Goal: Information Seeking & Learning: Learn about a topic

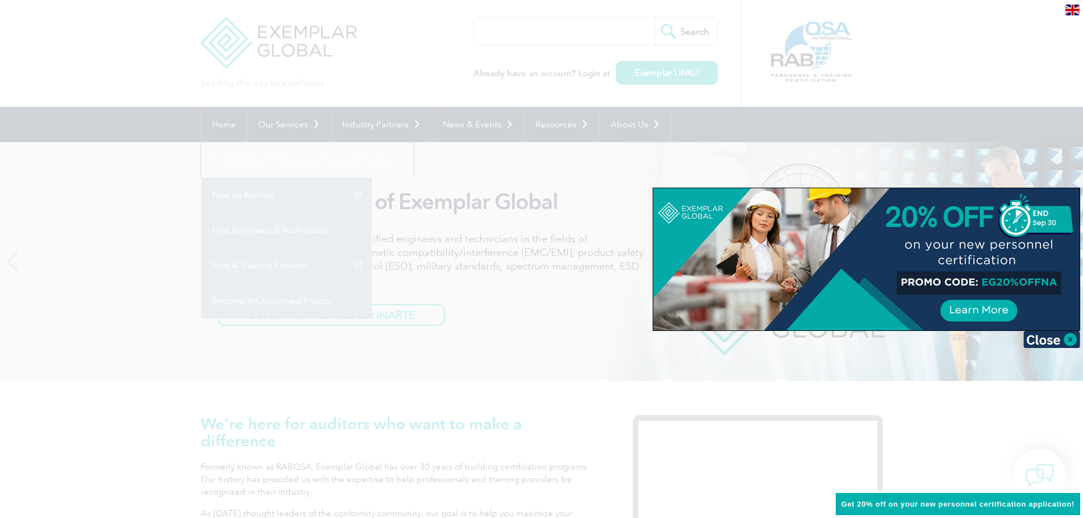
click at [896, 155] on div at bounding box center [541, 259] width 1083 height 518
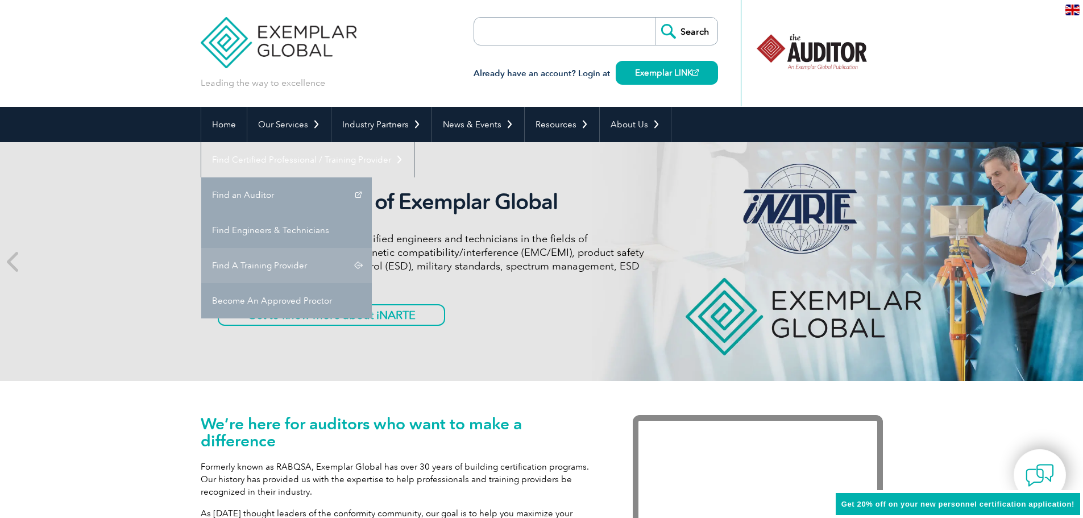
click at [372, 248] on link "Find A Training Provider" at bounding box center [286, 265] width 171 height 35
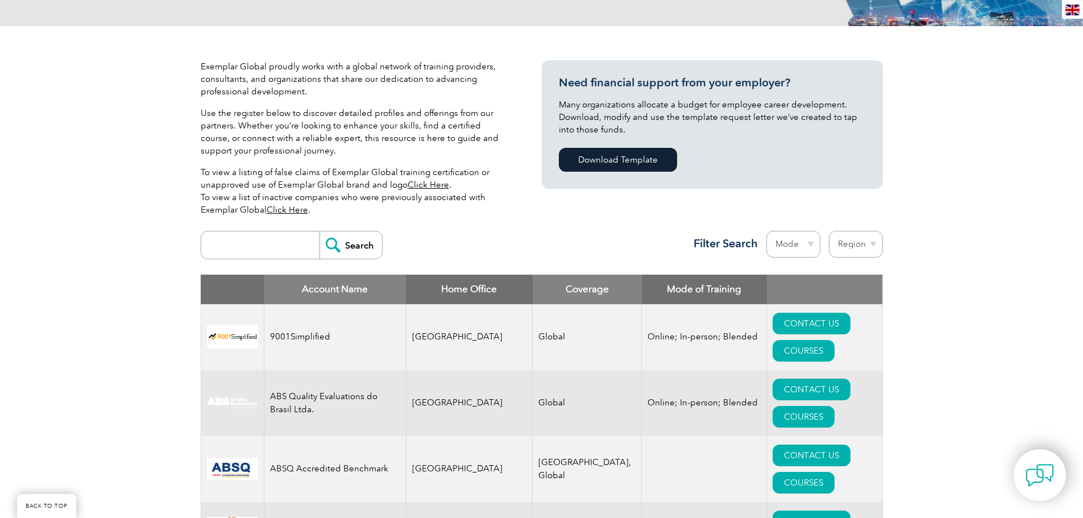
scroll to position [284, 0]
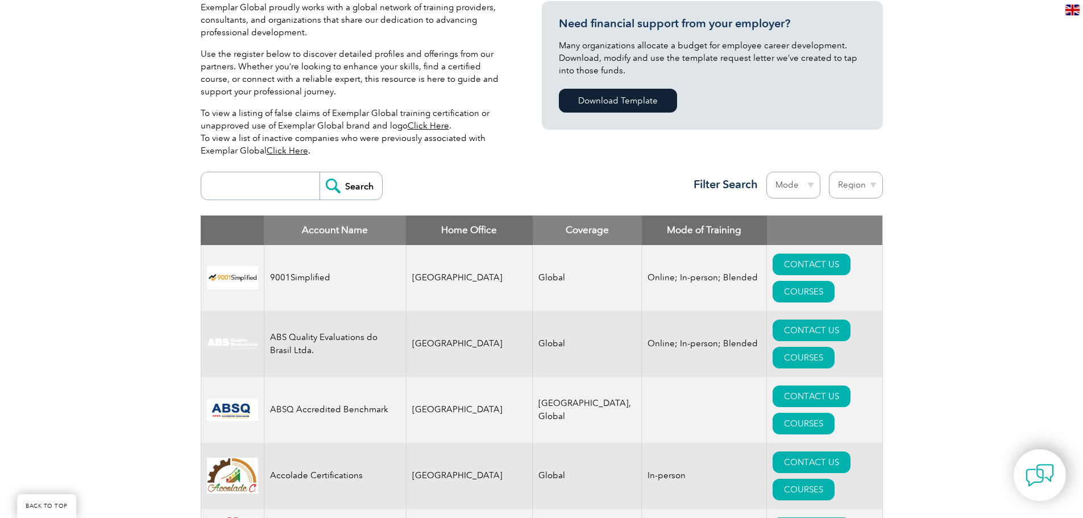
click at [258, 190] on input "search" at bounding box center [263, 185] width 113 height 27
type input "risk"
click at [340, 189] on input "Search" at bounding box center [351, 185] width 63 height 27
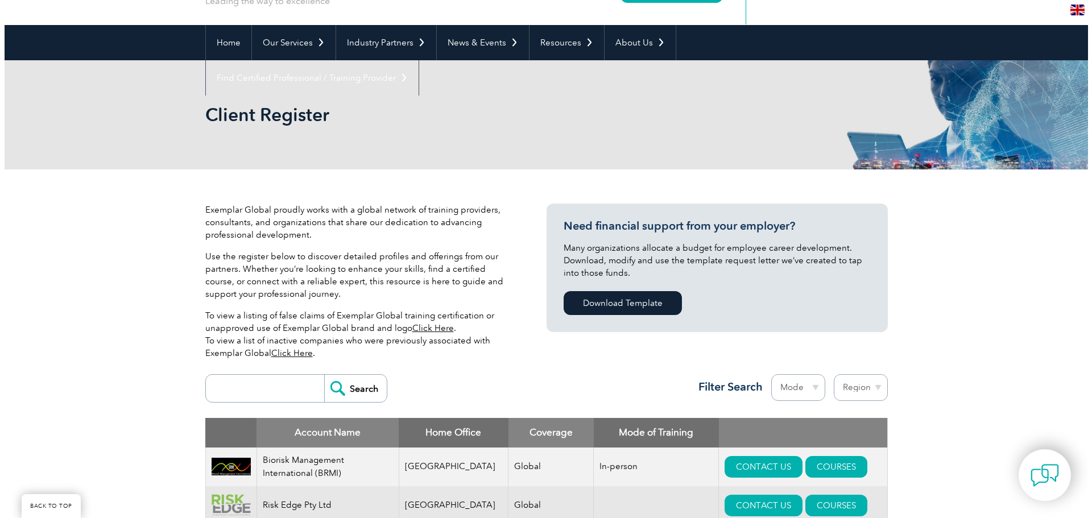
scroll to position [284, 0]
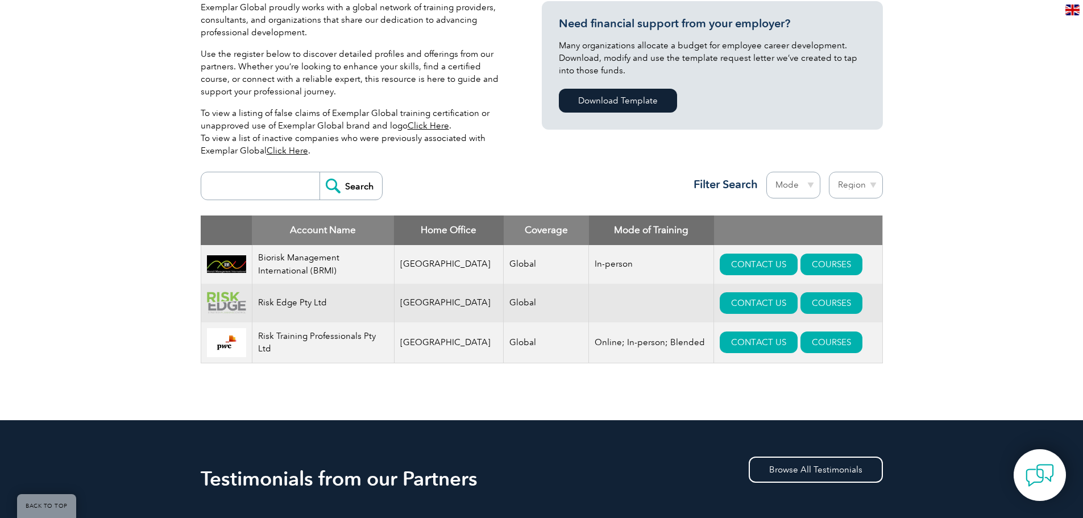
click at [328, 343] on td "Risk Training Professionals Pty Ltd" at bounding box center [323, 342] width 142 height 41
click at [801, 345] on link "COURSES" at bounding box center [832, 343] width 62 height 22
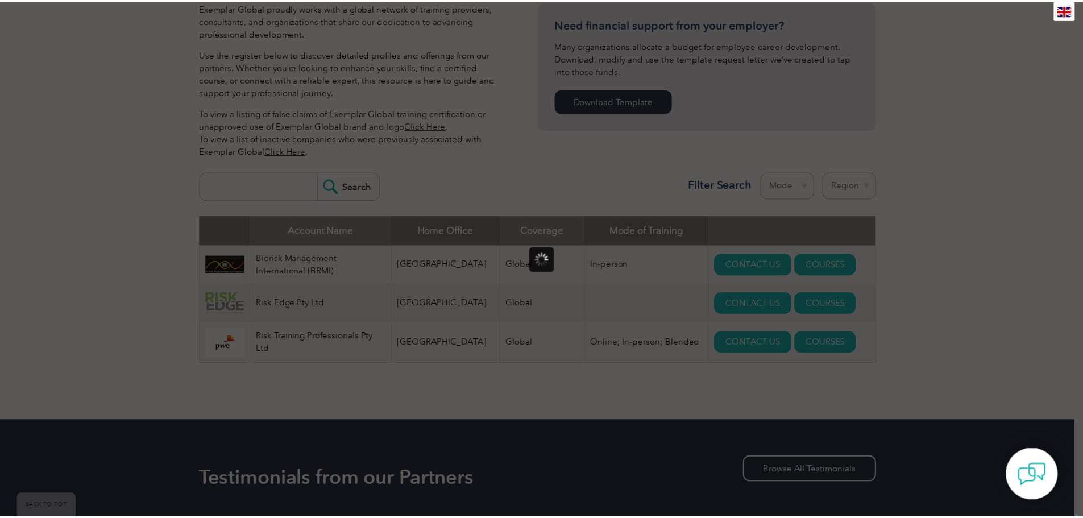
scroll to position [0, 0]
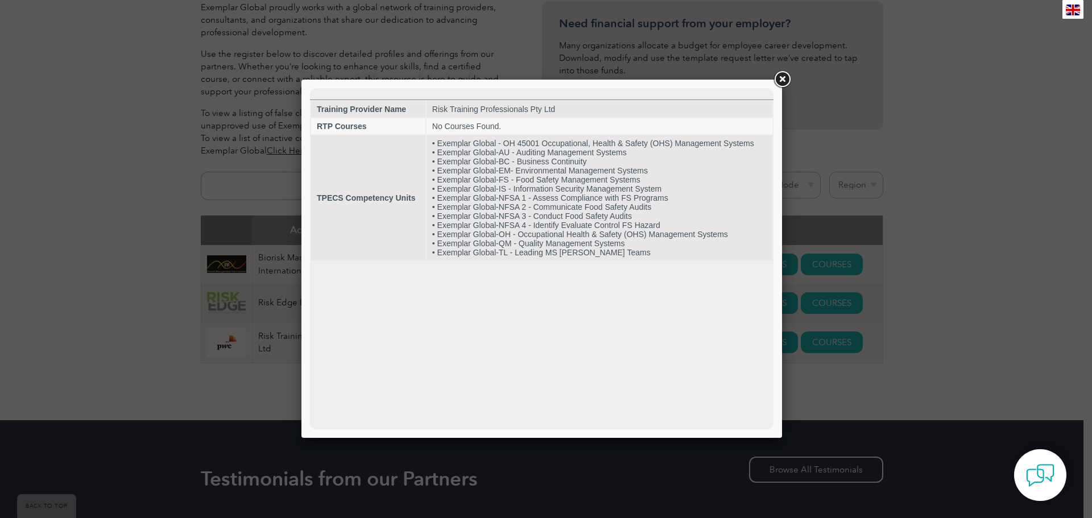
click at [788, 78] on link at bounding box center [782, 79] width 20 height 20
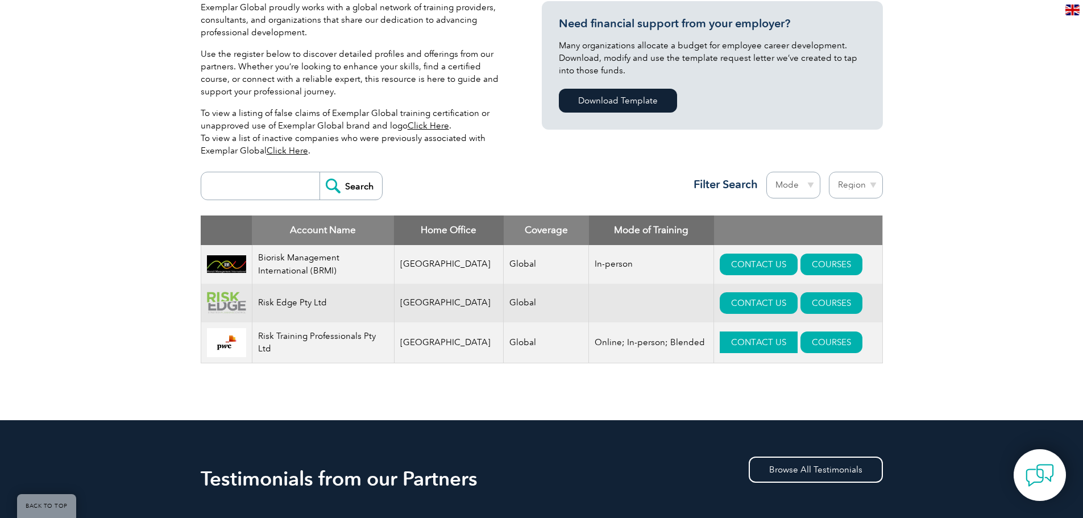
click at [746, 343] on link "CONTACT US" at bounding box center [759, 343] width 78 height 22
